Goal: Find specific page/section: Find specific page/section

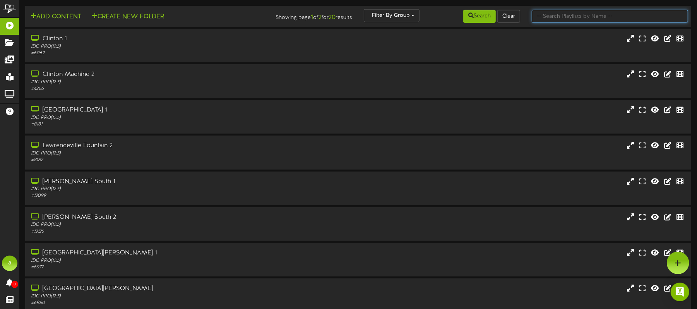
click at [567, 12] on input "text" at bounding box center [610, 16] width 156 height 13
paste input "Mach 1 Store 3 - Machine 1"
type input "Mach 1 Store 3 - Machine 1"
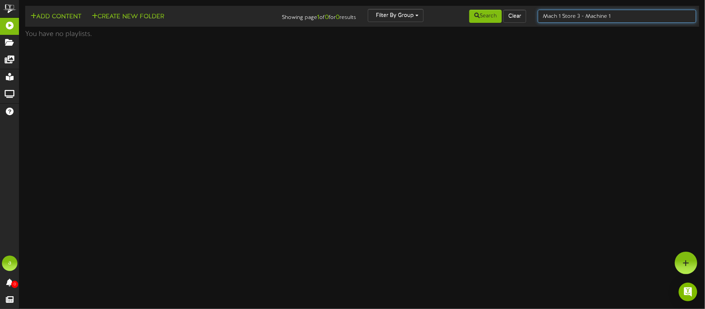
click at [616, 16] on input "Mach 1 Store 3 - Machine 1" at bounding box center [617, 16] width 158 height 13
type input "Mach 1 Store 3"
click at [589, 19] on input "Mach 1 Store 3" at bounding box center [617, 16] width 158 height 13
type input "Mach 1"
click at [570, 15] on input "Mach 1" at bounding box center [617, 16] width 158 height 13
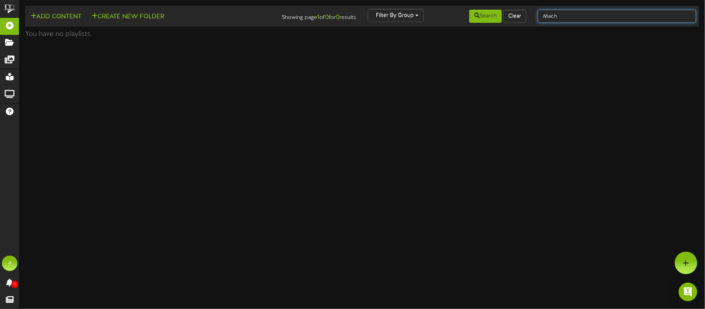
type input "Mach"
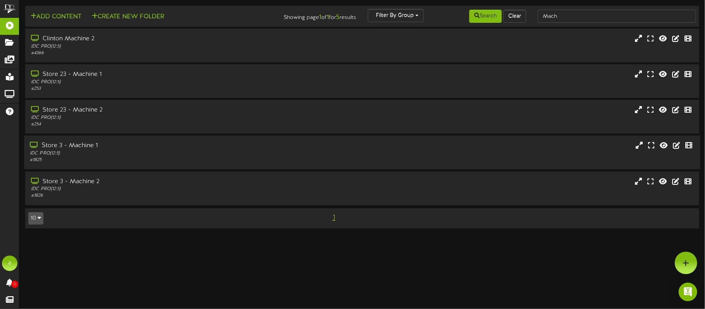
click at [101, 150] on div "Store 3 - Machine 1" at bounding box center [165, 145] width 270 height 9
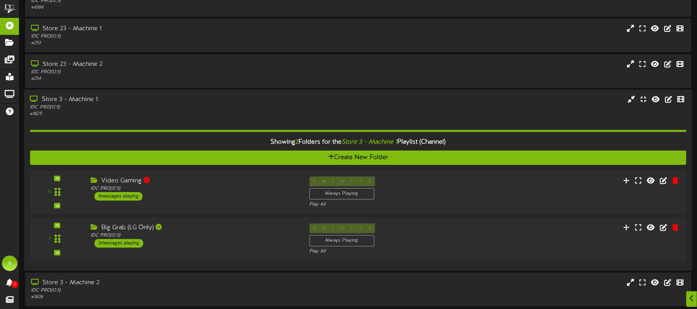
scroll to position [90, 0]
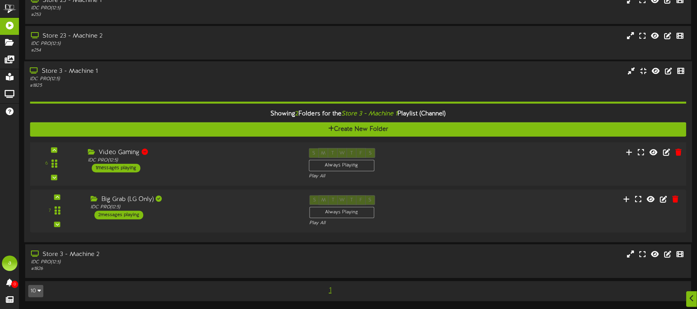
click at [126, 164] on div "1 messages playing" at bounding box center [116, 168] width 49 height 9
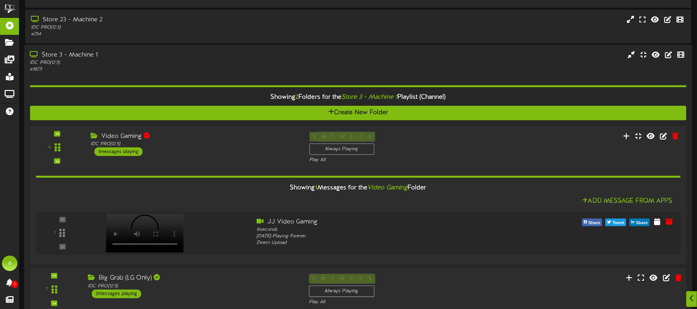
scroll to position [186, 0]
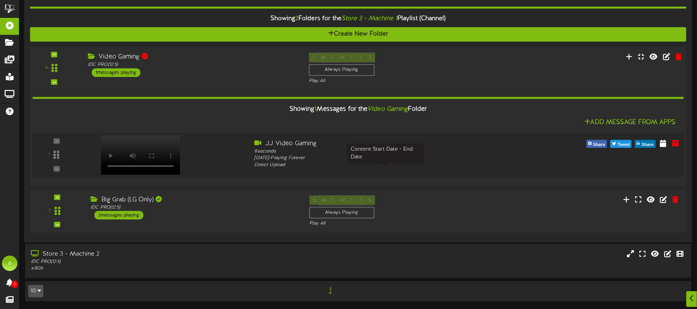
click at [290, 155] on div "[DATE] - Playing Forever" at bounding box center [386, 158] width 262 height 7
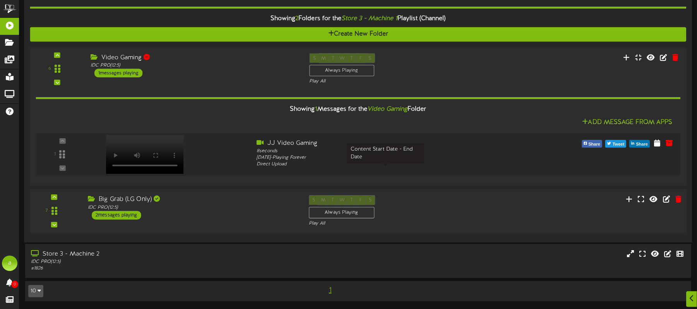
click at [129, 195] on div "Big Grab (LG Only)" at bounding box center [193, 199] width 210 height 9
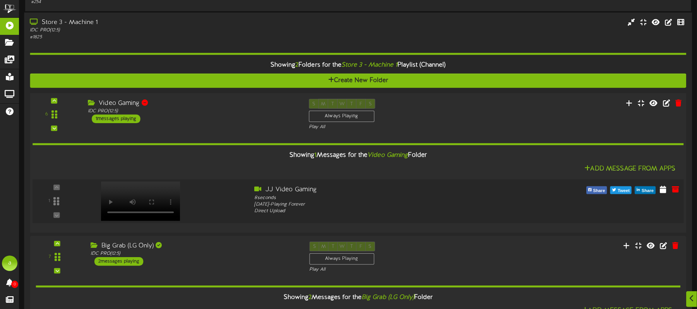
scroll to position [191, 0]
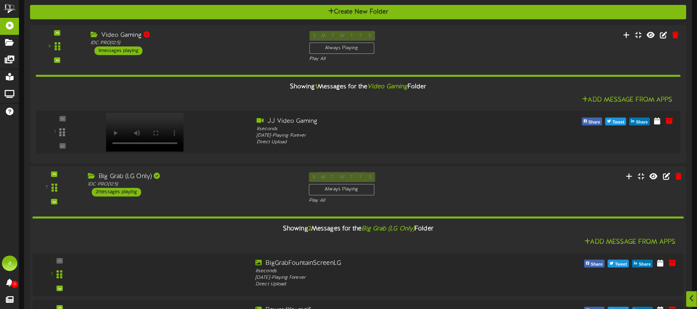
click at [124, 181] on div "Big Grab (LG Only)" at bounding box center [193, 176] width 210 height 9
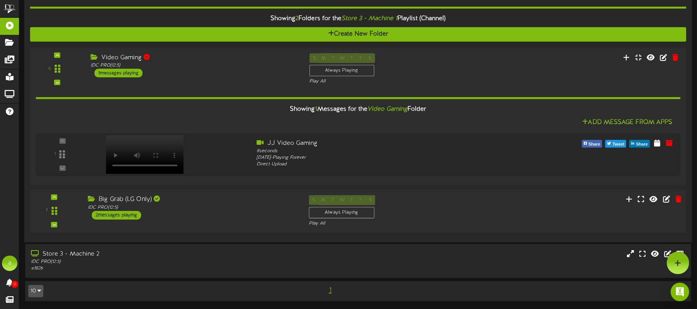
scroll to position [186, 0]
click at [124, 190] on div "7 Big Grab (LG Only)" at bounding box center [358, 211] width 663 height 44
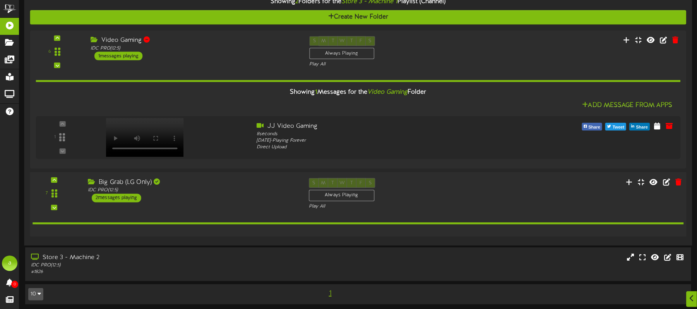
scroll to position [191, 0]
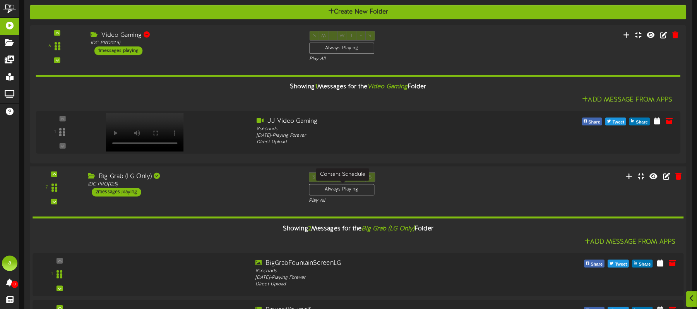
click at [324, 192] on div "S M T W T F S Always Playing" at bounding box center [342, 184] width 66 height 25
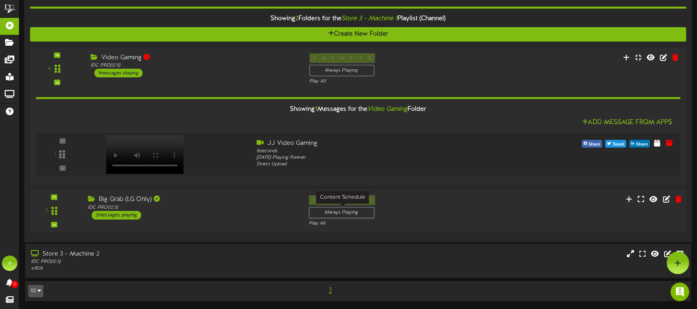
click at [324, 195] on div "S M T W T F S Always Playing" at bounding box center [342, 207] width 66 height 25
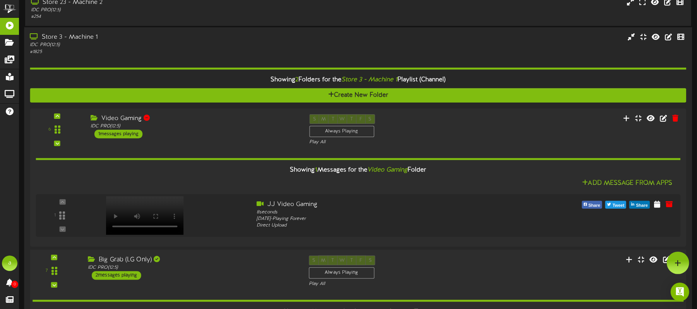
scroll to position [53, 0]
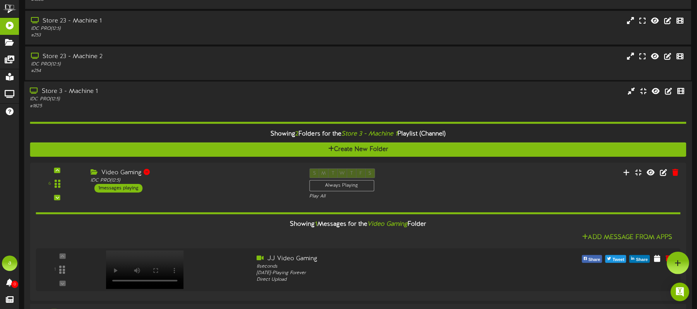
click at [483, 200] on div "6 IDC PRO" at bounding box center [358, 184] width 657 height 32
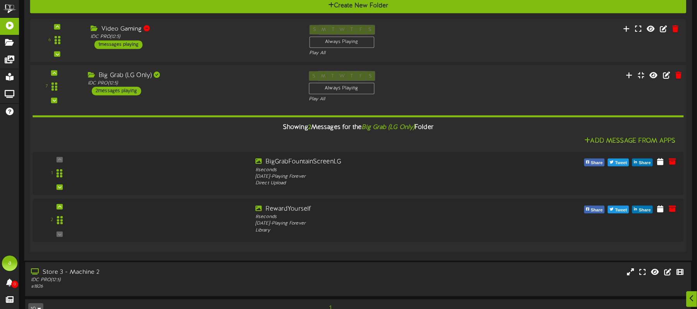
scroll to position [233, 0]
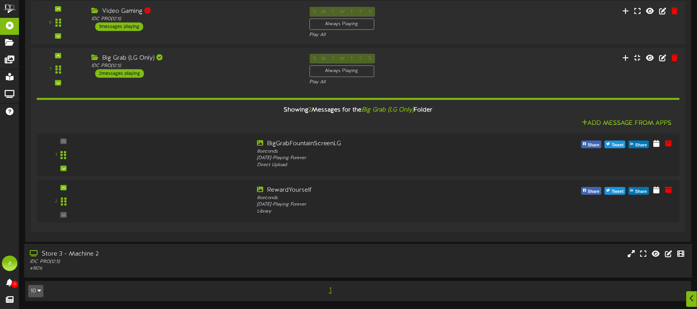
click at [112, 250] on div "Store 3 - Machine 2" at bounding box center [163, 254] width 267 height 9
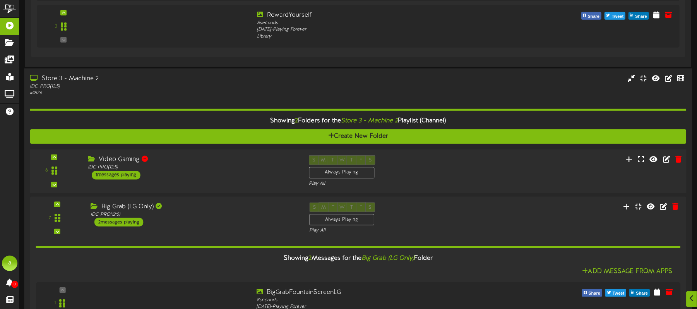
scroll to position [528, 0]
